Goal: Information Seeking & Learning: Check status

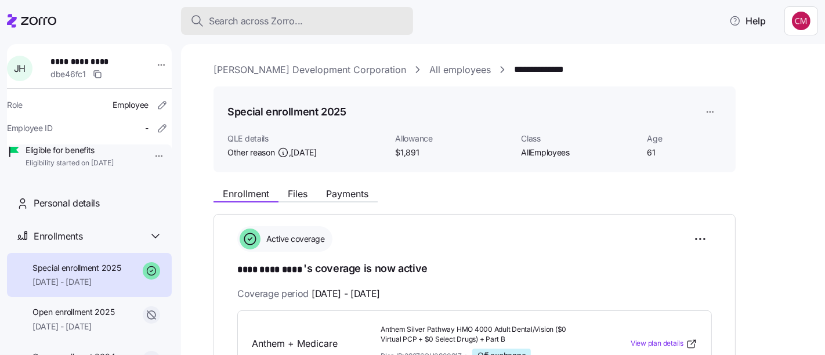
scroll to position [195, 0]
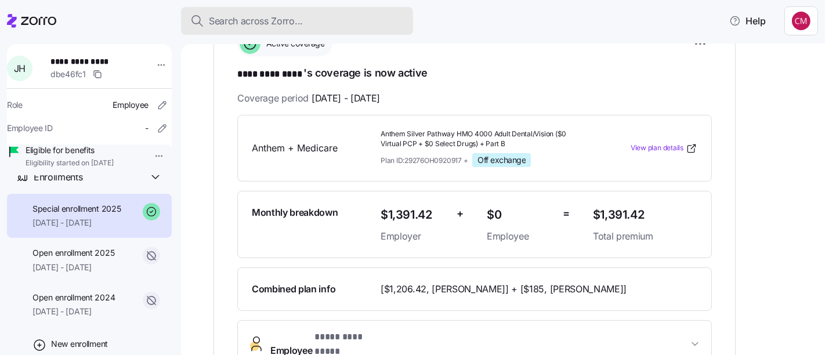
click at [364, 23] on div "Search across Zorro..." at bounding box center [296, 21] width 213 height 15
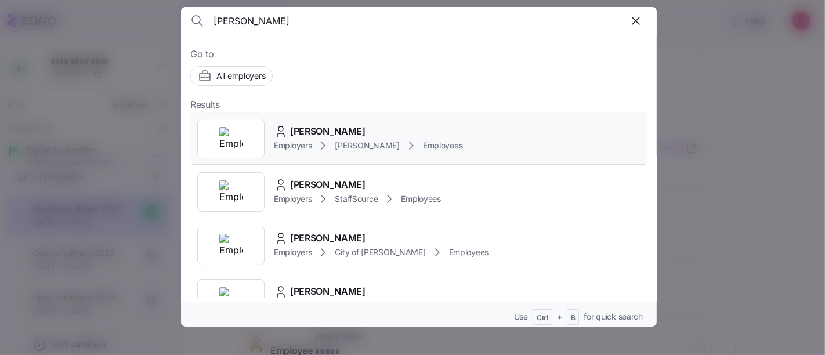
type input "[PERSON_NAME]"
click at [231, 144] on img at bounding box center [230, 138] width 23 height 23
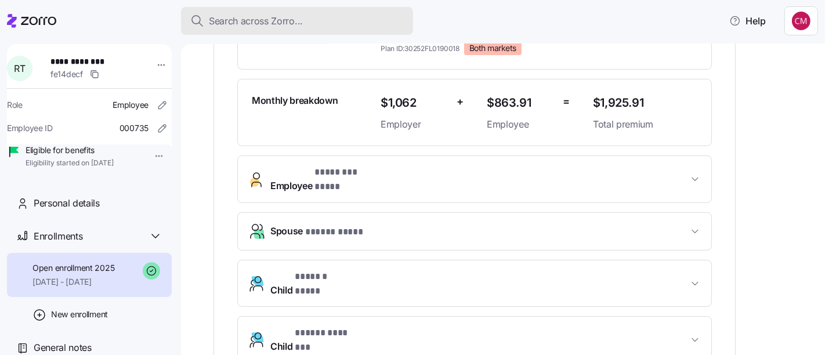
scroll to position [310, 0]
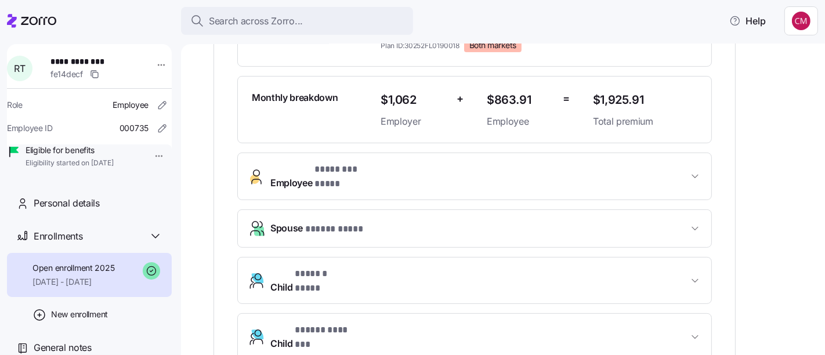
click at [441, 174] on span "Employee * ******** **** *" at bounding box center [479, 176] width 418 height 28
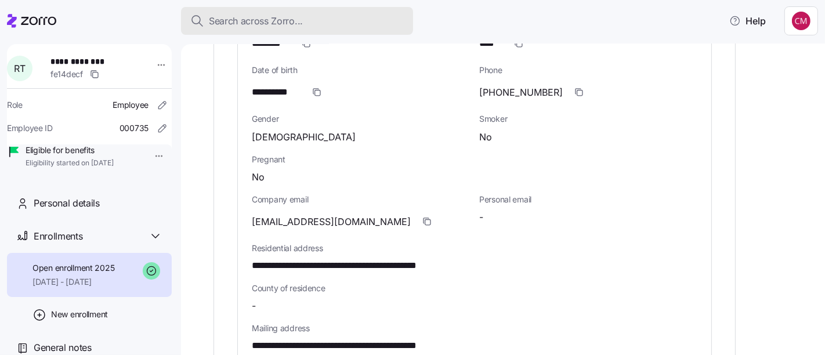
scroll to position [579, 0]
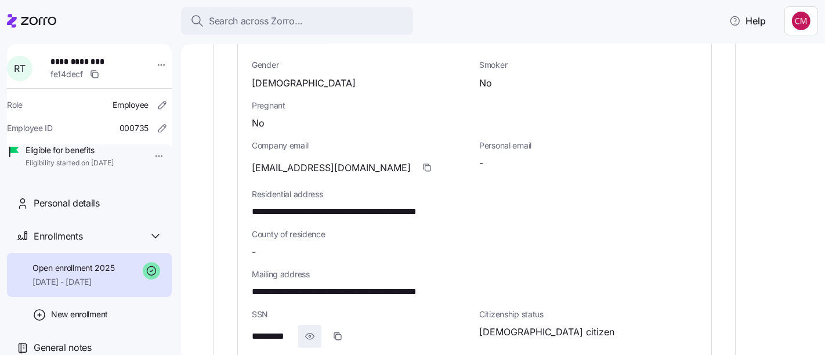
click at [310, 329] on icon "button" at bounding box center [310, 336] width 12 height 14
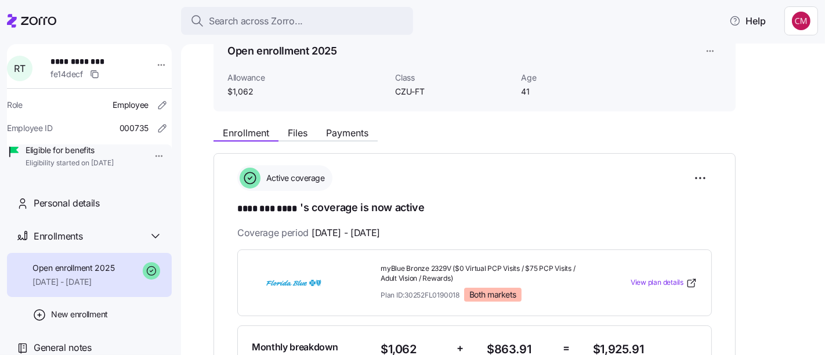
scroll to position [45, 0]
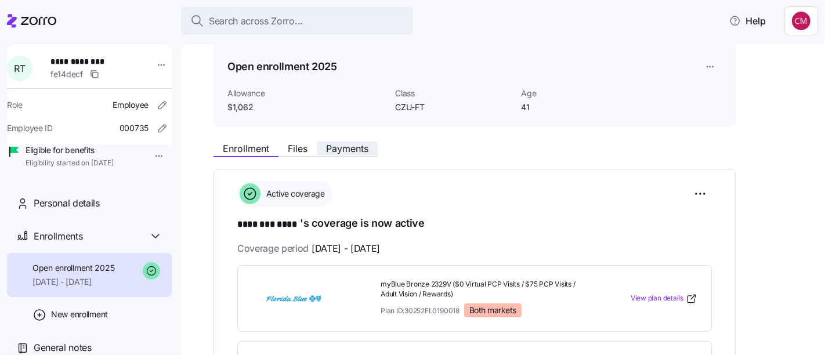
click at [344, 153] on span "Payments" at bounding box center [347, 148] width 42 height 9
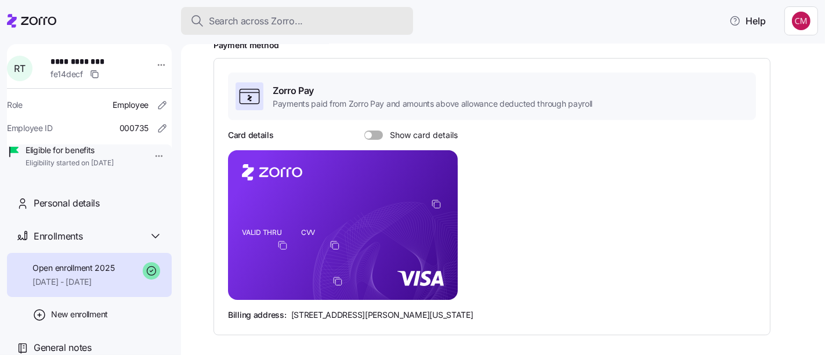
scroll to position [200, 0]
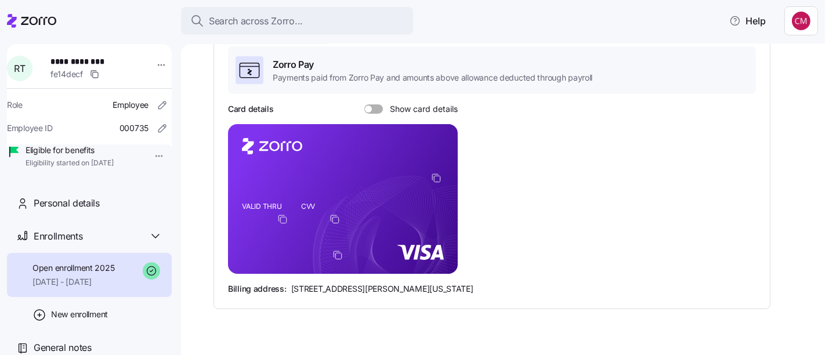
click at [376, 109] on span at bounding box center [378, 108] width 12 height 9
click at [364, 104] on input "Show card details" at bounding box center [364, 104] width 0 height 0
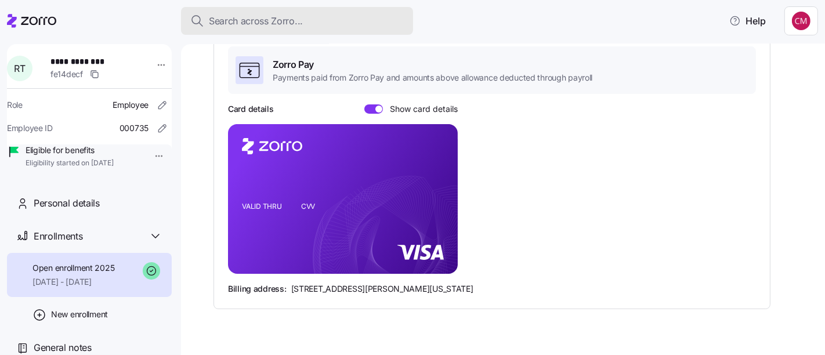
click at [329, 21] on div "Search across Zorro..." at bounding box center [296, 21] width 213 height 15
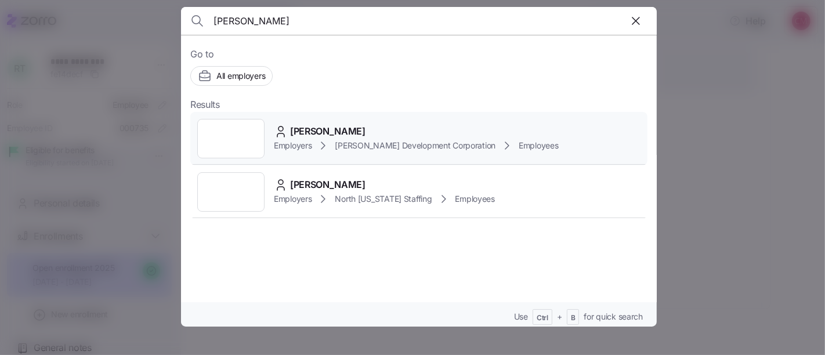
type input "jeff hutche"
click at [247, 121] on div at bounding box center [230, 138] width 67 height 39
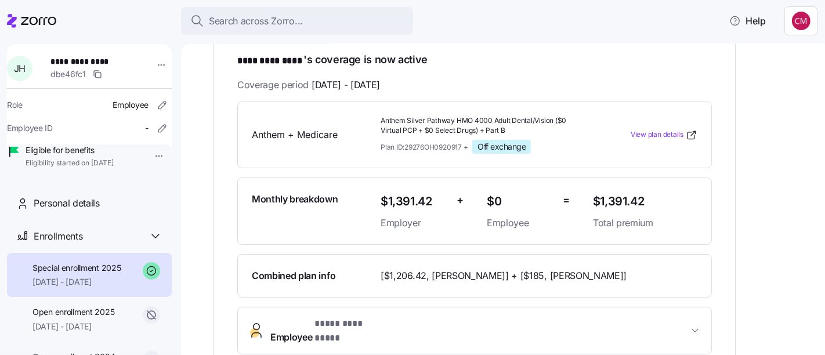
scroll to position [212, 0]
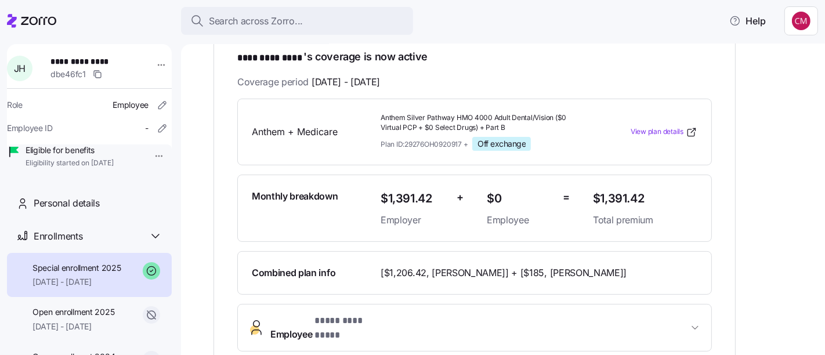
click at [760, 85] on div "**********" at bounding box center [510, 351] width 595 height 762
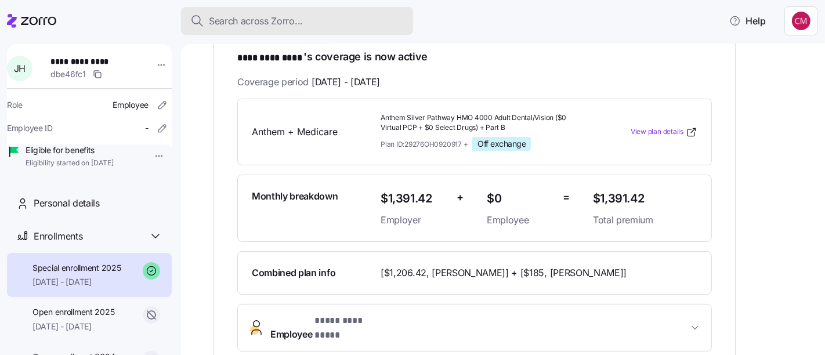
click at [350, 30] on button "Search across Zorro..." at bounding box center [297, 21] width 232 height 28
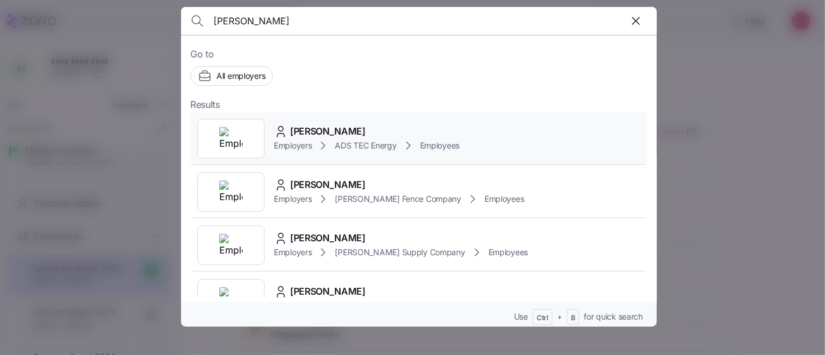
type input "james malone"
click at [243, 146] on div at bounding box center [230, 138] width 67 height 39
